Goal: Transaction & Acquisition: Purchase product/service

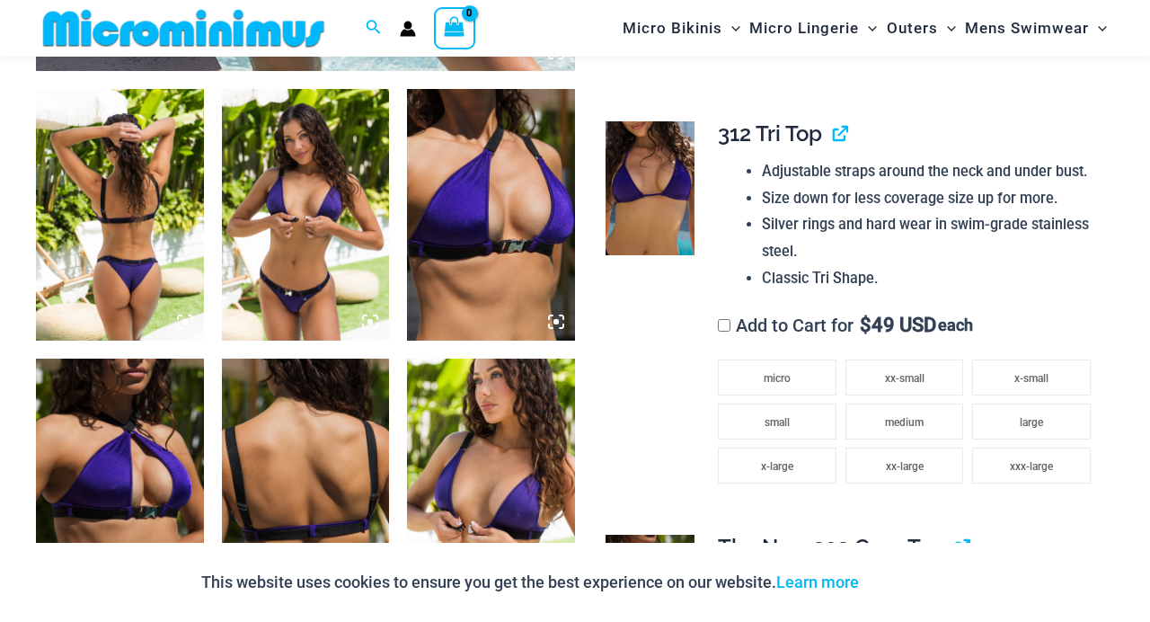
scroll to position [929, 0]
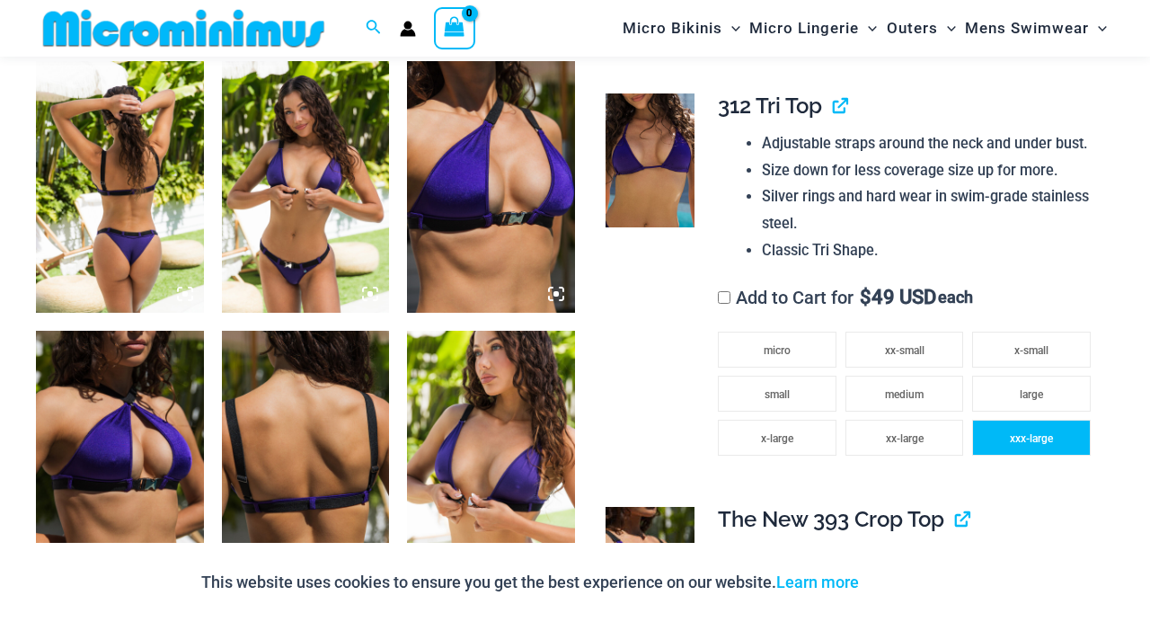
click at [1028, 438] on span "xxx-large" at bounding box center [1031, 438] width 43 height 13
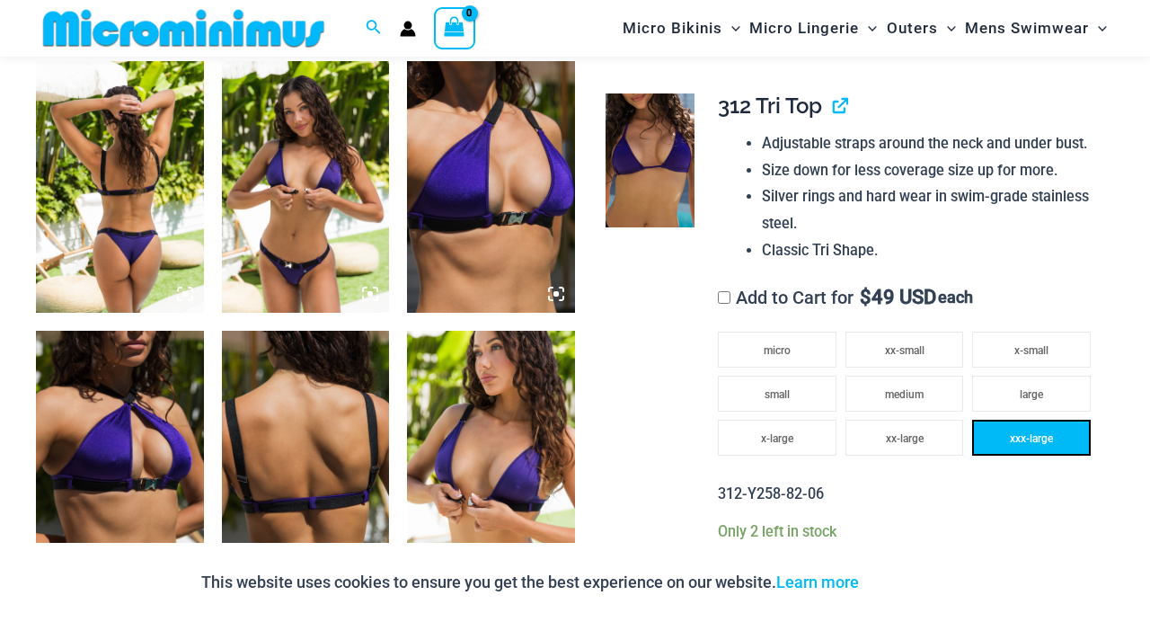
click at [1028, 438] on span "xxx-large" at bounding box center [1031, 438] width 43 height 13
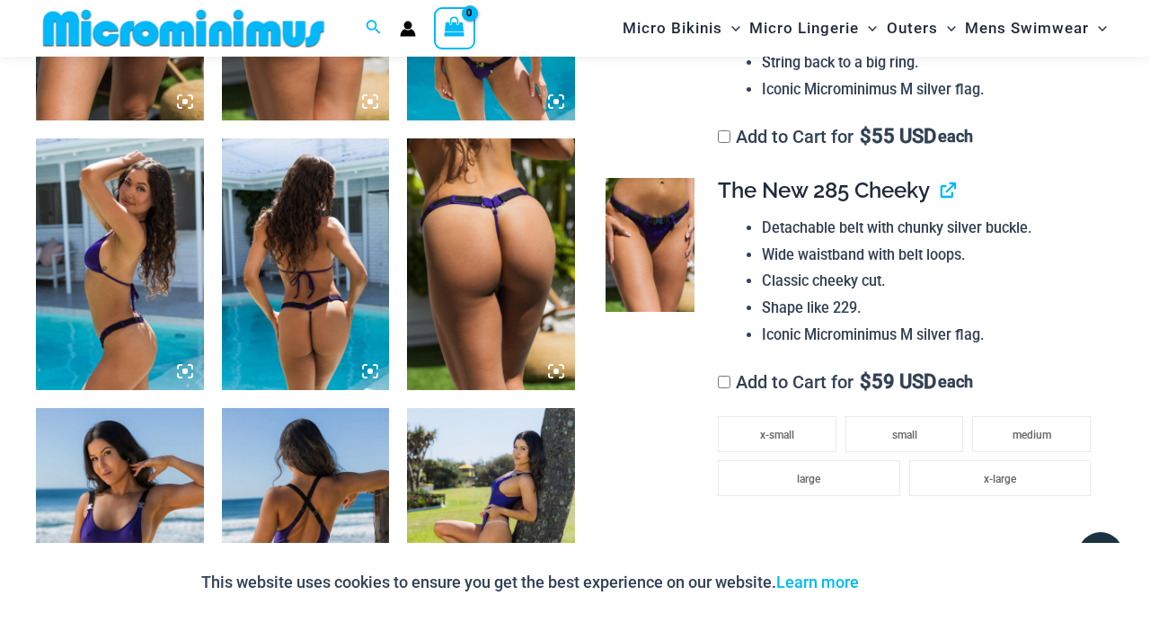
scroll to position [1741, 0]
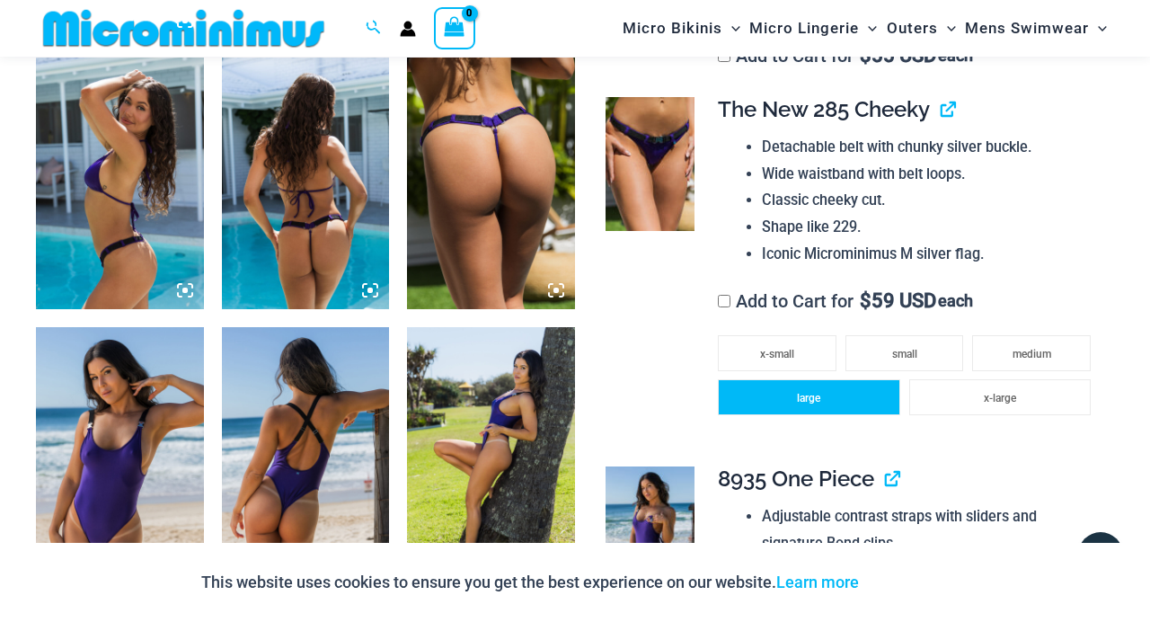
click at [823, 404] on li "large" at bounding box center [808, 397] width 181 height 36
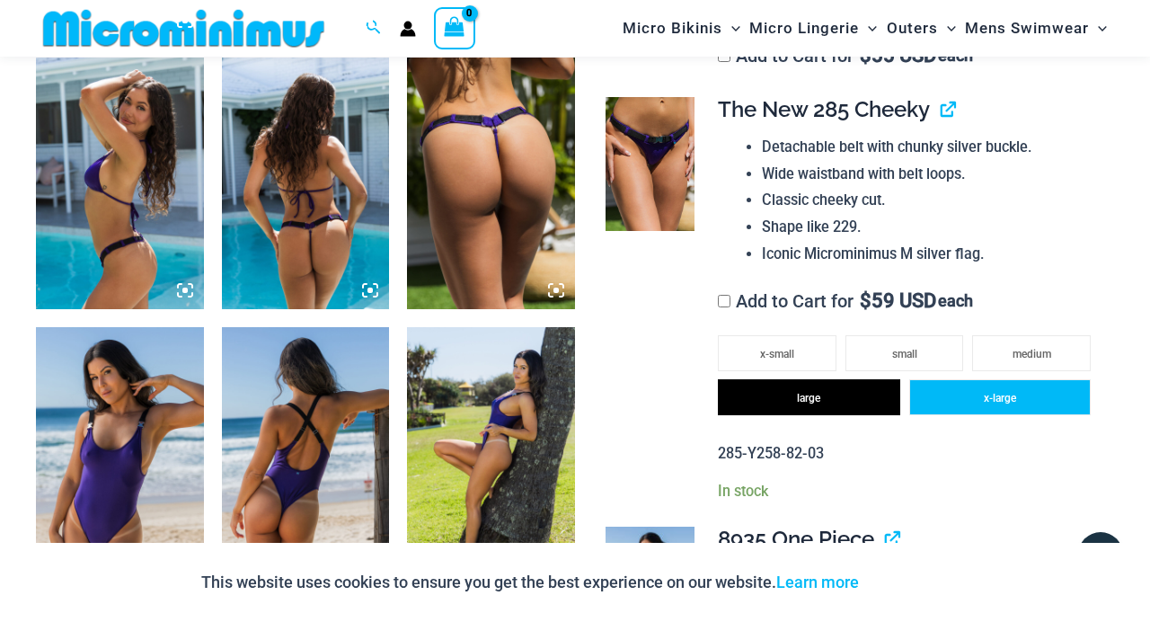
click at [990, 391] on li "x-large" at bounding box center [999, 397] width 181 height 36
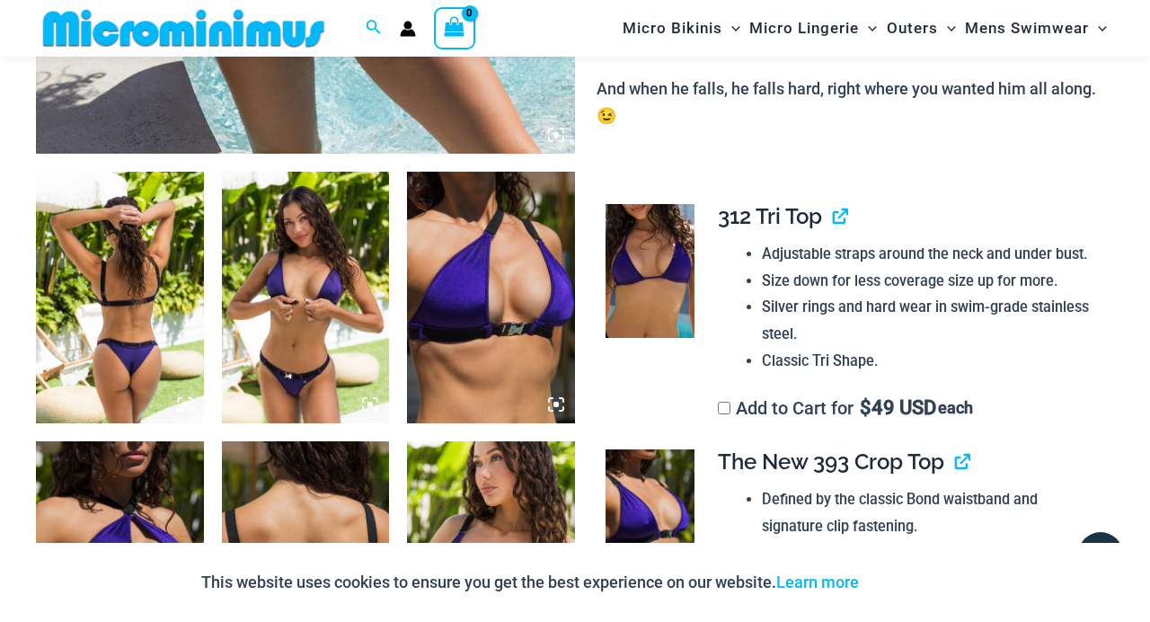
scroll to position [0, 0]
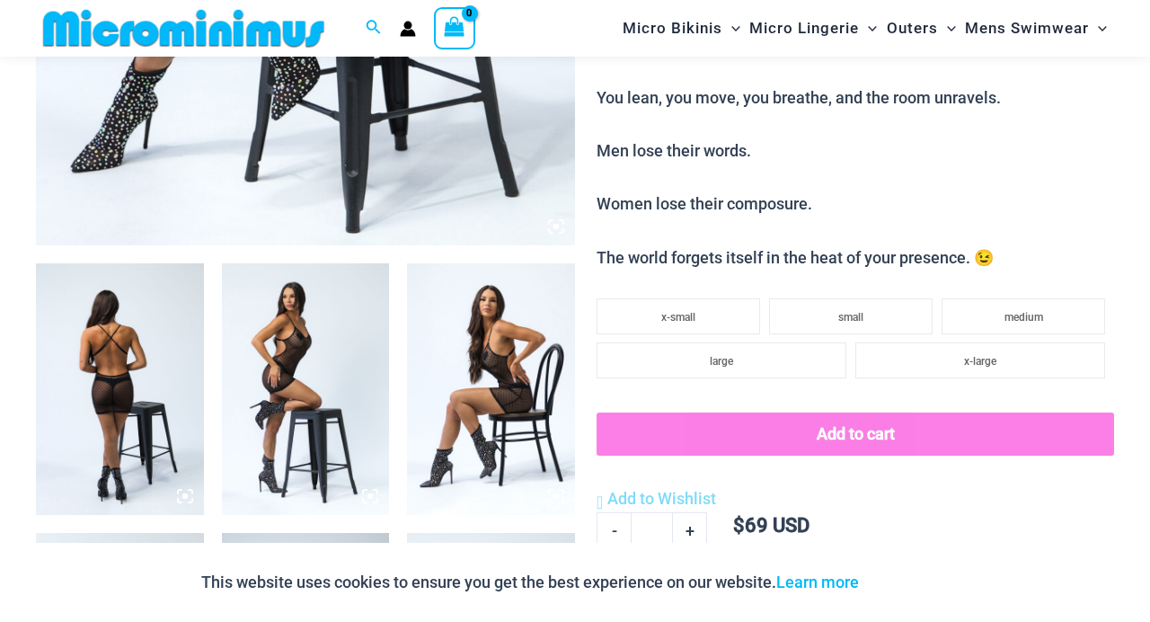
scroll to position [729, 0]
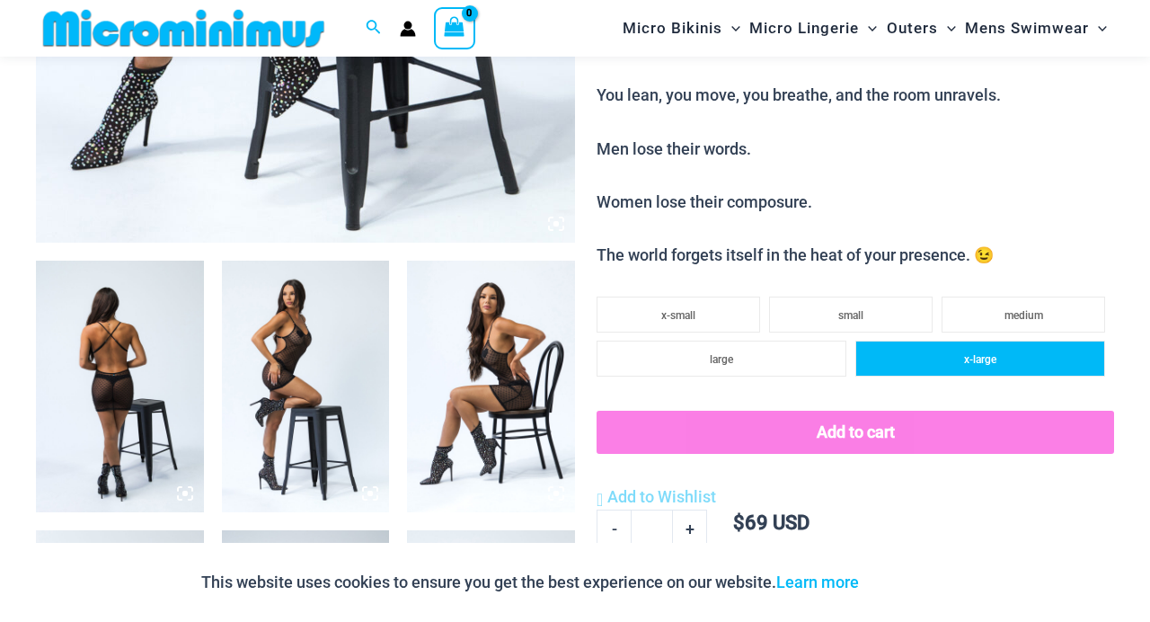
click at [961, 362] on li "x-large" at bounding box center [980, 358] width 250 height 36
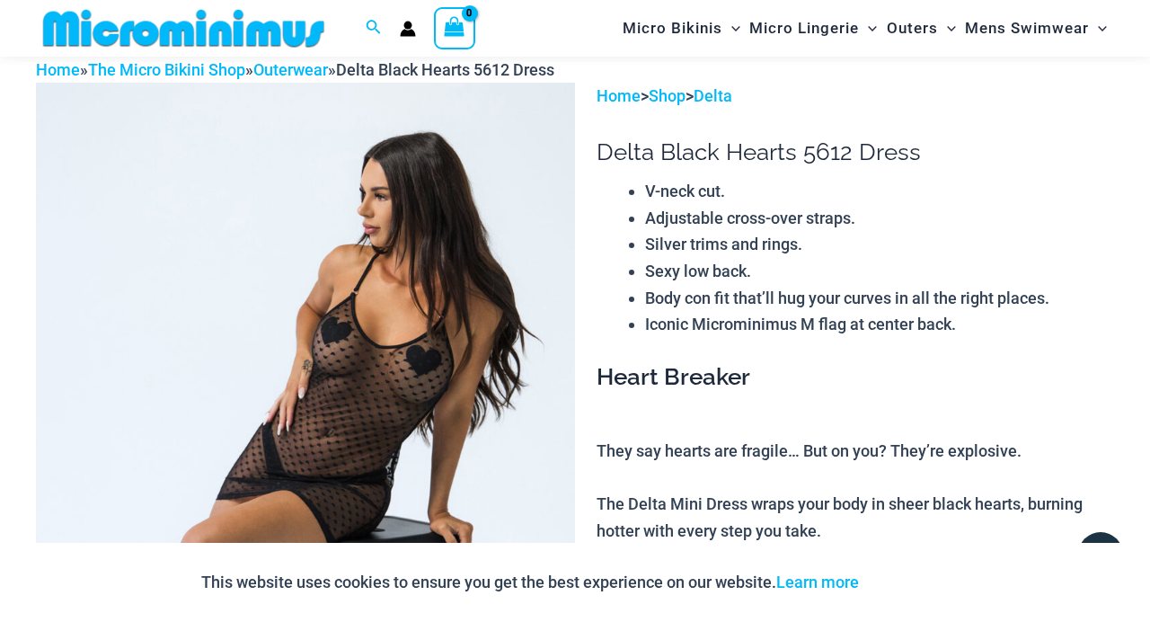
scroll to position [0, 0]
